Goal: Information Seeking & Learning: Learn about a topic

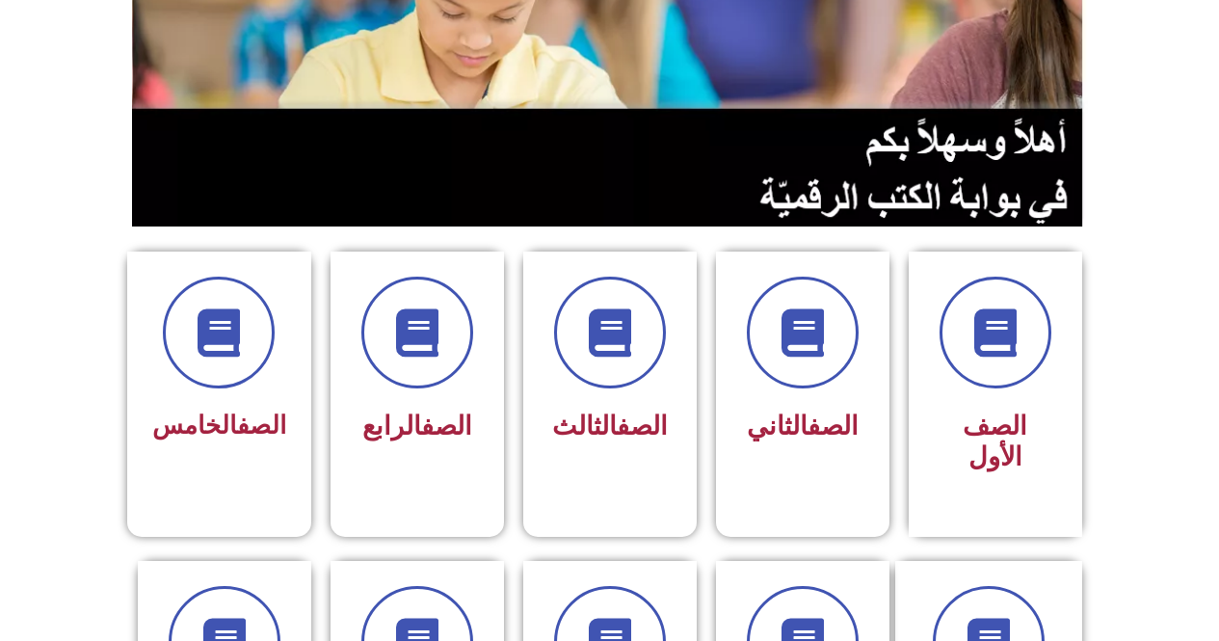
scroll to position [385, 0]
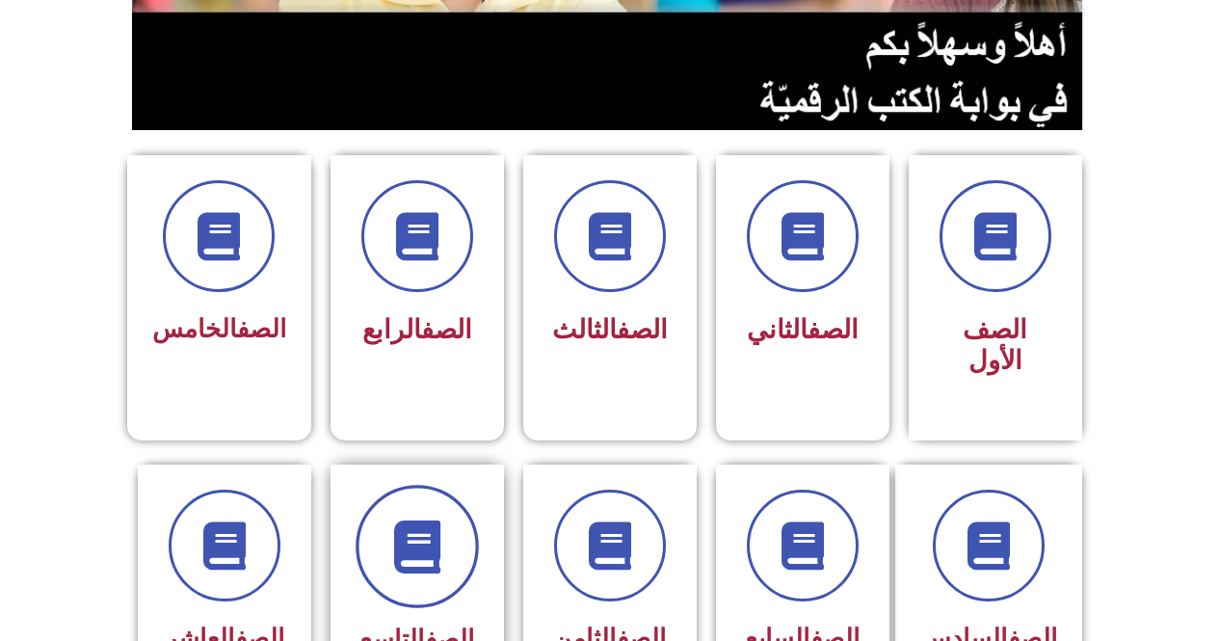
click at [407, 548] on span at bounding box center [416, 546] width 123 height 123
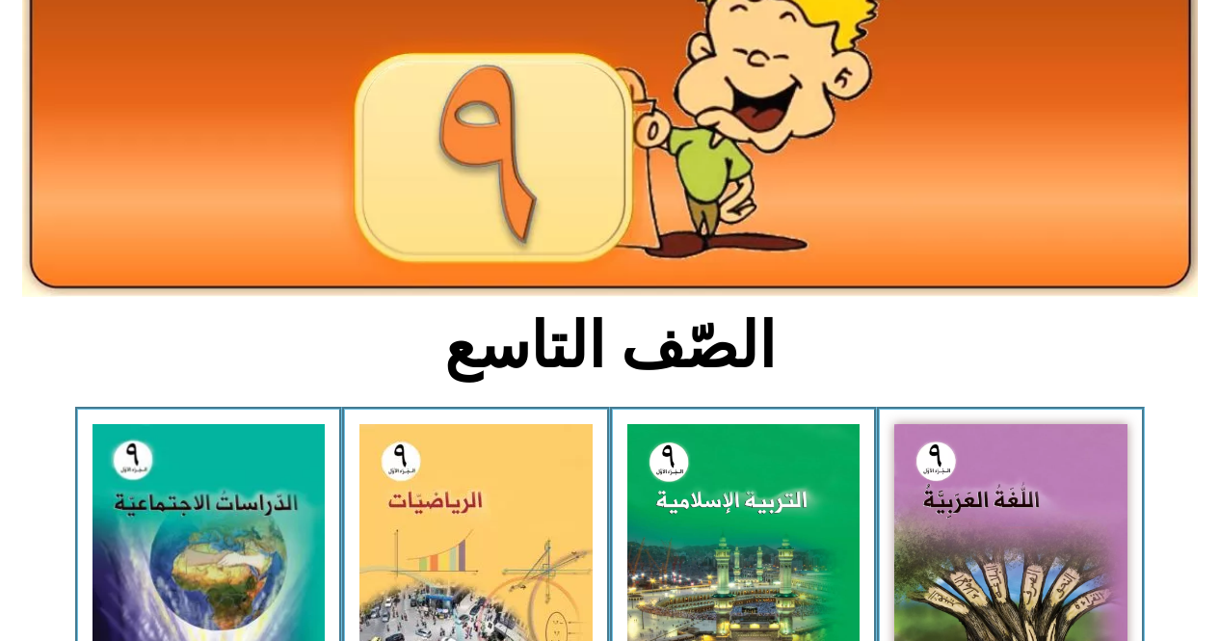
scroll to position [289, 0]
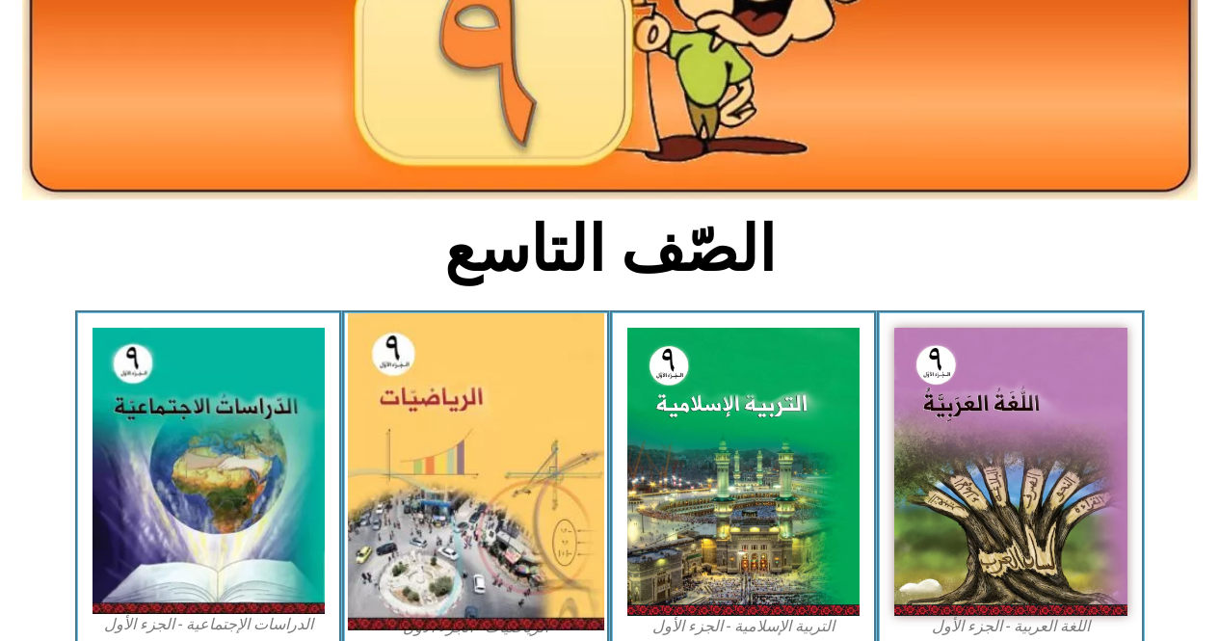
click at [522, 446] on img at bounding box center [476, 471] width 256 height 317
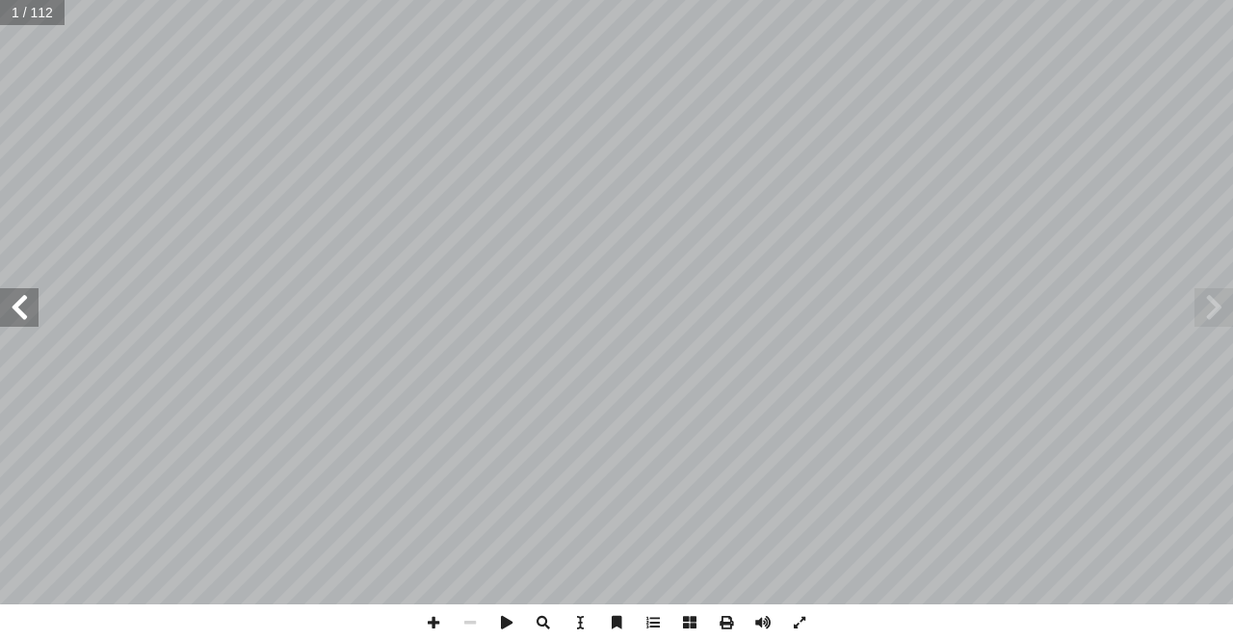
click at [24, 325] on span at bounding box center [19, 307] width 39 height 39
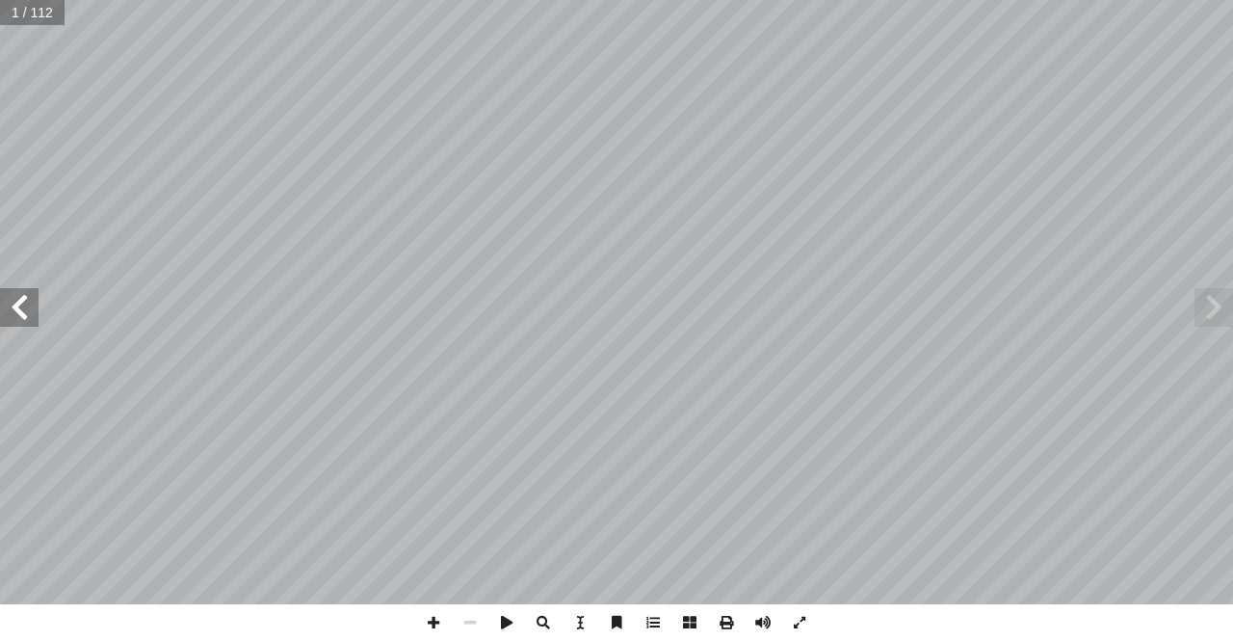
click at [24, 325] on span at bounding box center [19, 307] width 39 height 39
click at [28, 316] on span at bounding box center [19, 307] width 39 height 39
click at [1217, 313] on span at bounding box center [1214, 307] width 39 height 39
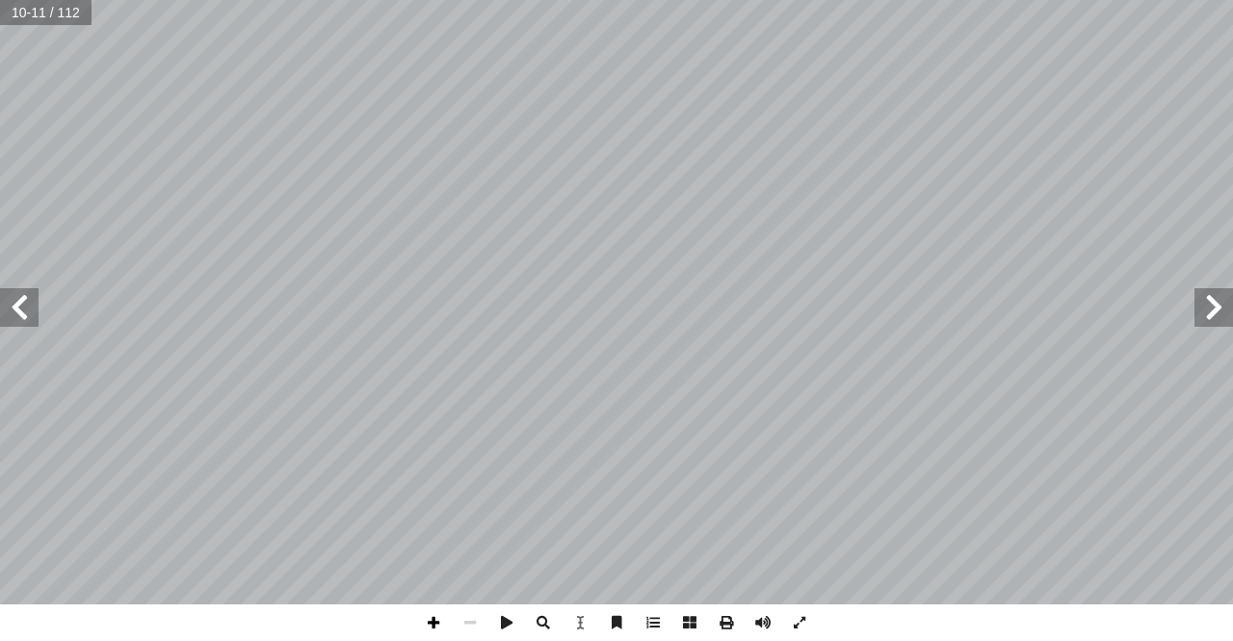
click at [441, 618] on span at bounding box center [433, 622] width 37 height 37
click at [435, 624] on span at bounding box center [433, 622] width 37 height 37
click at [435, 620] on span at bounding box center [433, 622] width 37 height 37
click at [437, 625] on span at bounding box center [433, 622] width 37 height 37
click at [427, 618] on span at bounding box center [433, 622] width 37 height 37
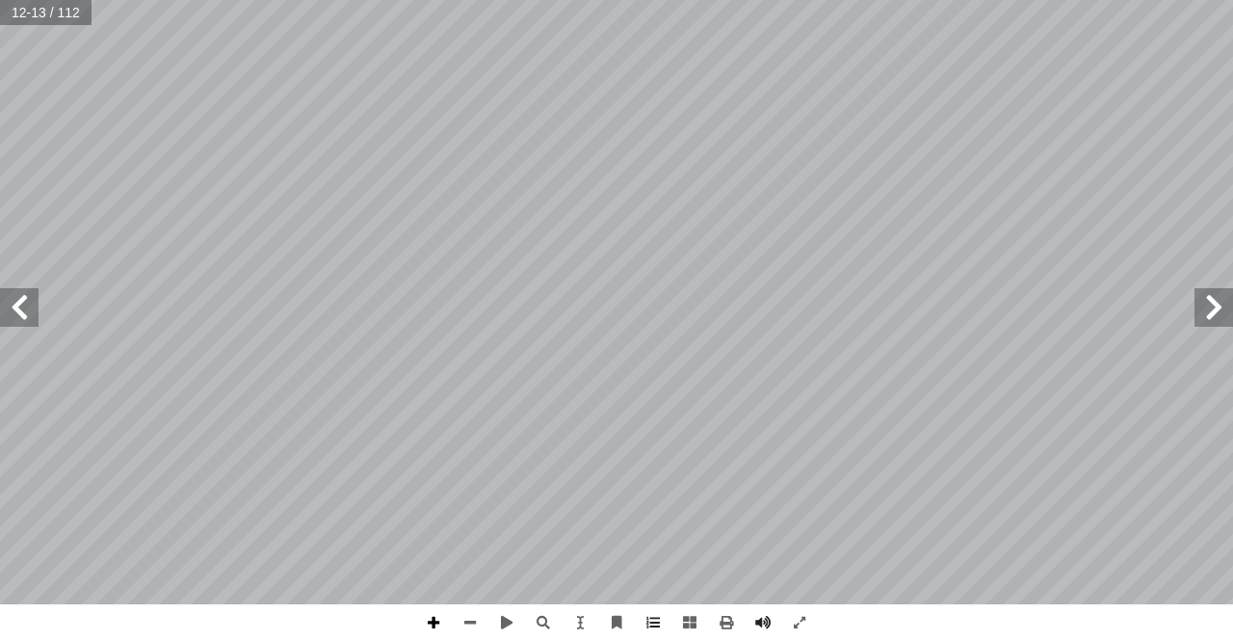
click at [429, 618] on span at bounding box center [433, 622] width 37 height 37
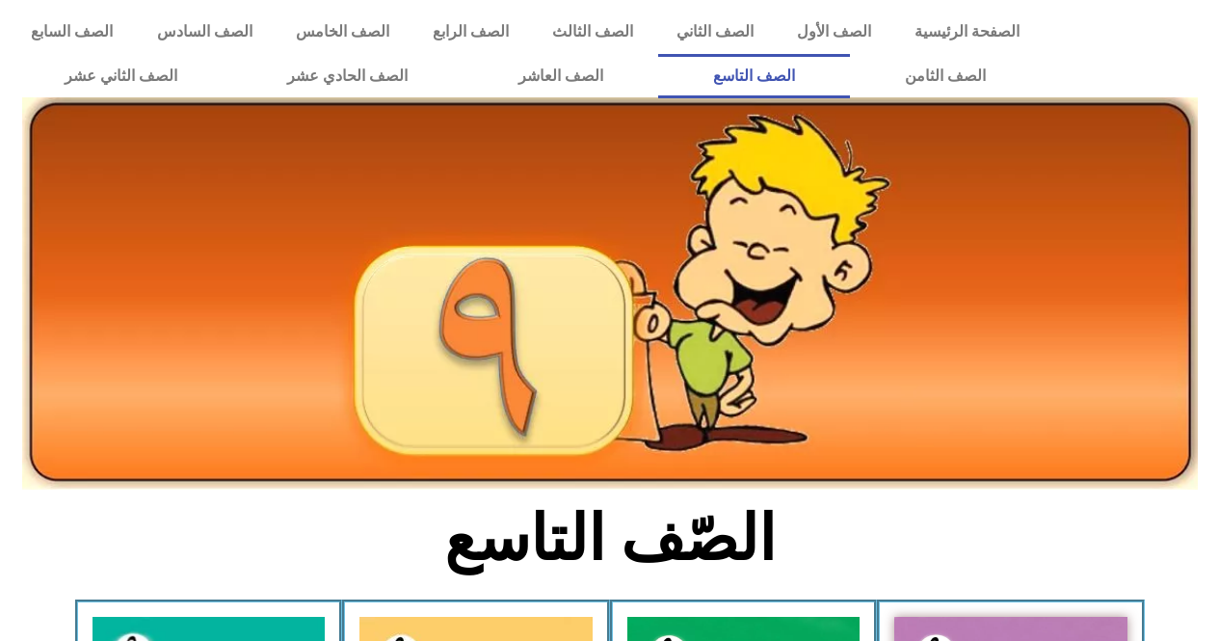
scroll to position [289, 0]
